Goal: Entertainment & Leisure: Consume media (video, audio)

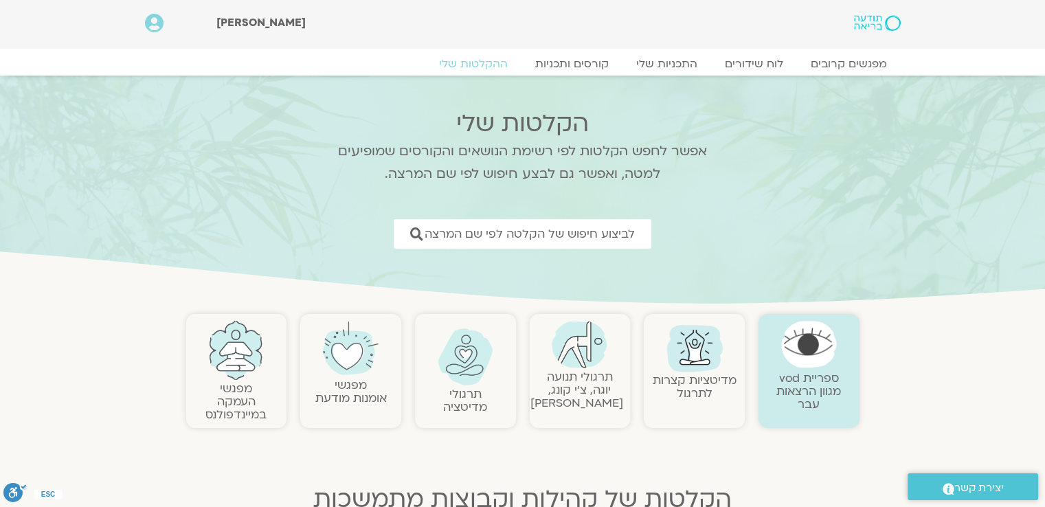
click at [578, 350] on img at bounding box center [580, 344] width 56 height 47
click at [579, 350] on img at bounding box center [580, 344] width 56 height 47
click at [580, 365] on img at bounding box center [580, 344] width 56 height 47
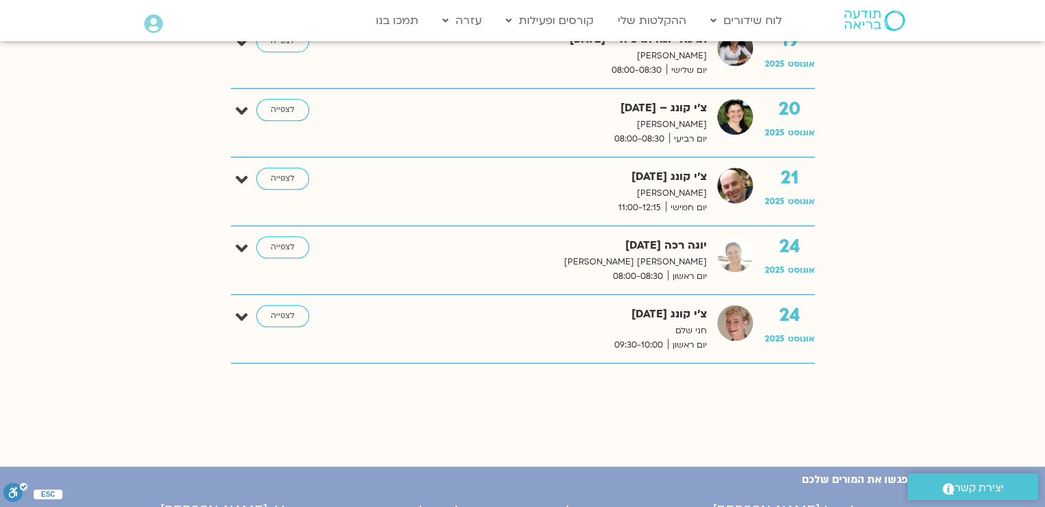
scroll to position [1581, 0]
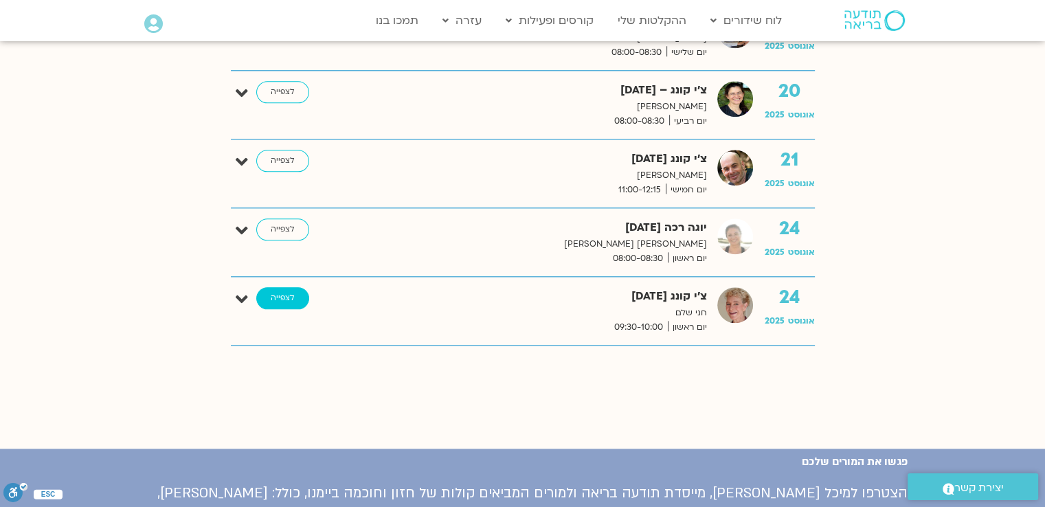
click at [289, 291] on link "לצפייה" at bounding box center [282, 298] width 53 height 22
click at [289, 290] on link "לצפייה" at bounding box center [282, 298] width 53 height 22
